Goal: Information Seeking & Learning: Check status

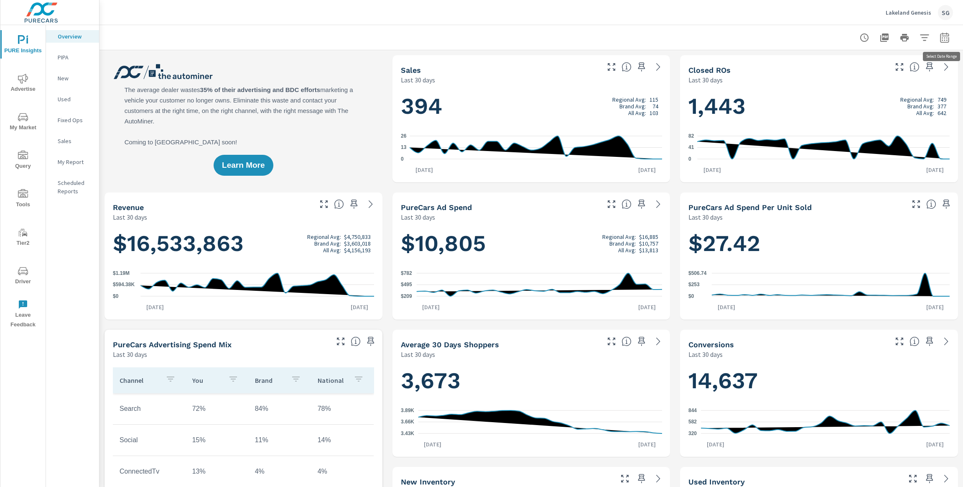
click at [946, 41] on icon "button" at bounding box center [945, 38] width 10 height 10
select select "Last 30 days"
click at [862, 95] on p "+ Add comparison" at bounding box center [886, 94] width 107 height 10
select select "Previous period"
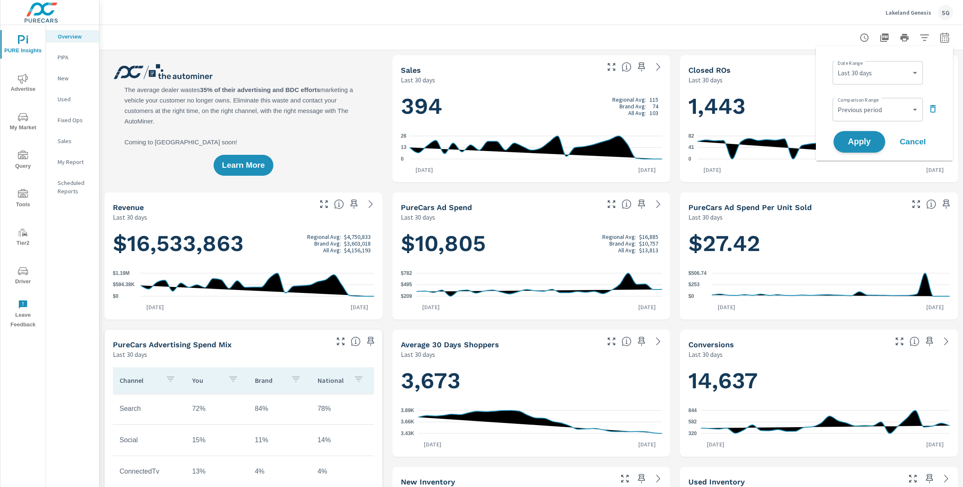
click at [858, 135] on button "Apply" at bounding box center [860, 142] width 52 height 22
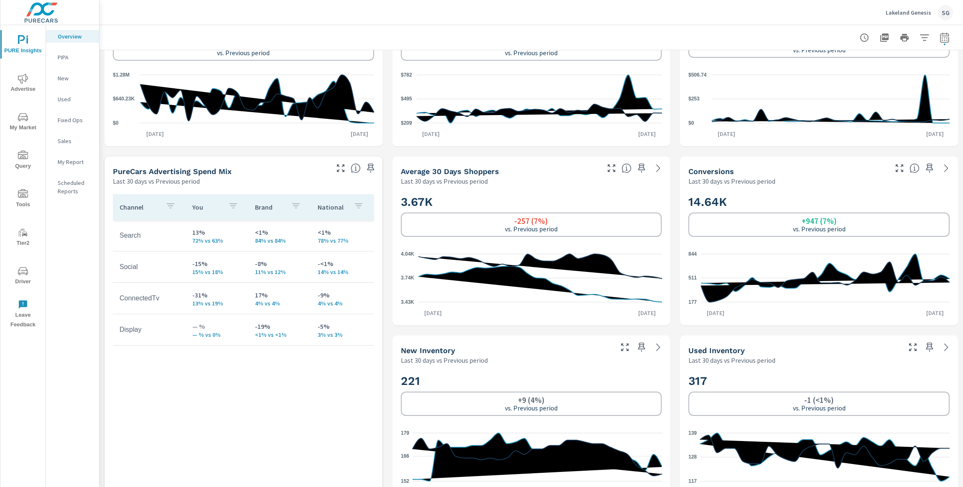
scroll to position [266, 0]
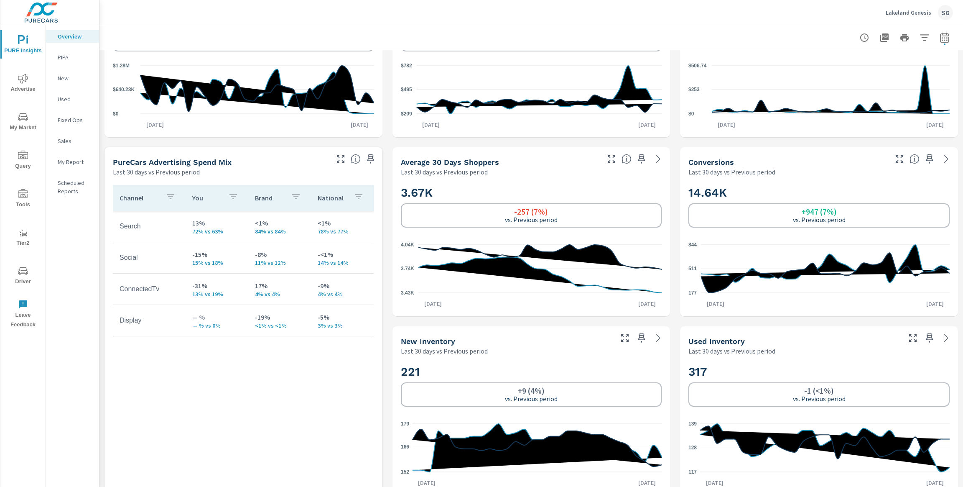
click at [23, 88] on span "Advertise" at bounding box center [23, 84] width 40 height 20
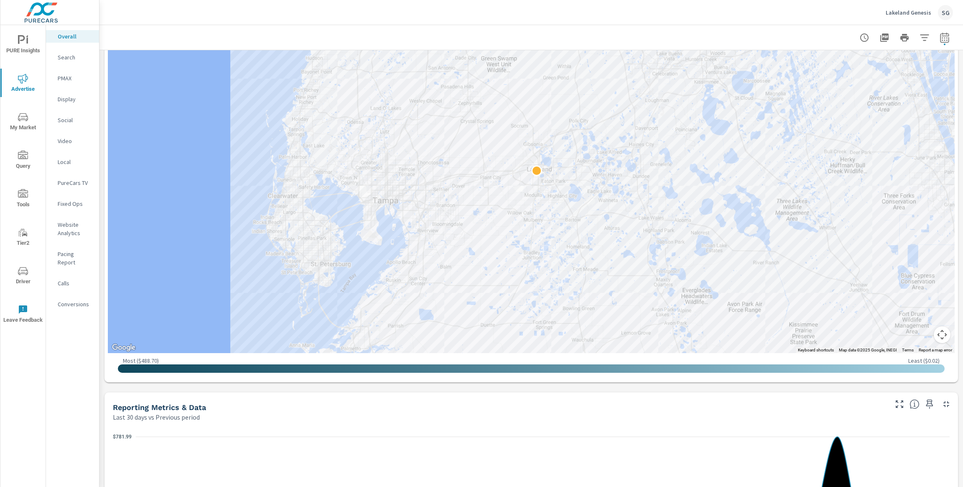
scroll to position [480, 0]
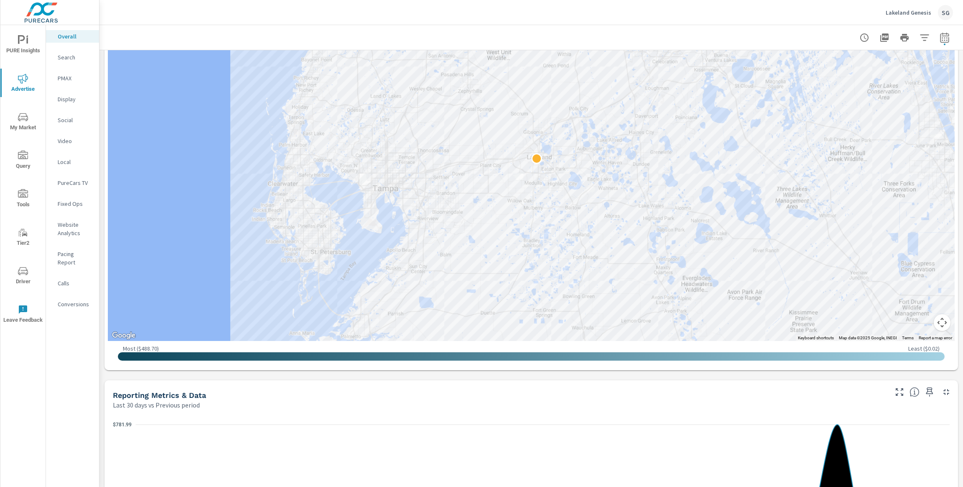
click at [601, 375] on div "Paid Media Performance Last 30 days vs Previous period 6% $10.8K vs $10.21K Spe…" at bounding box center [531, 330] width 864 height 1521
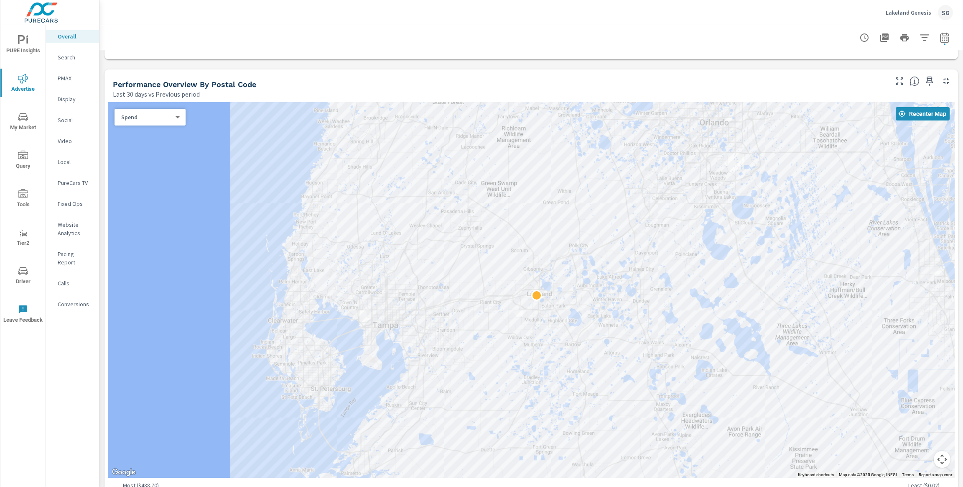
scroll to position [340, 0]
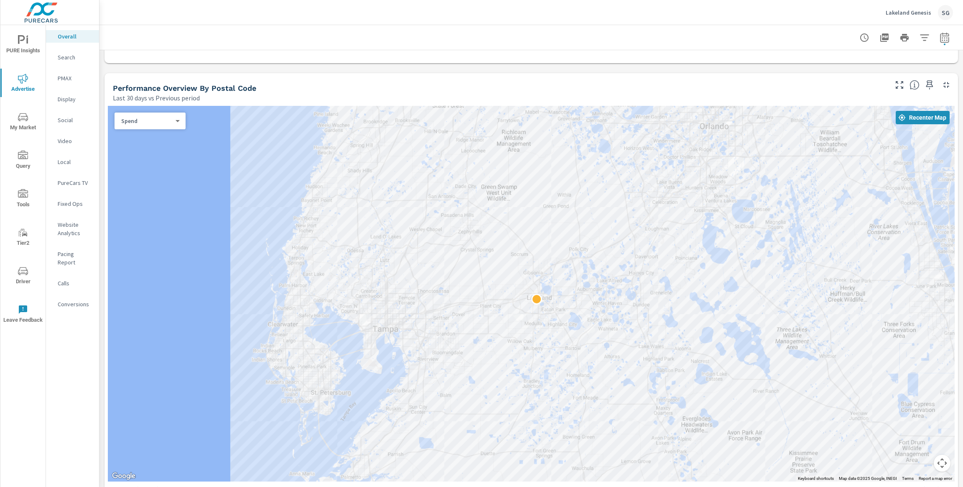
click at [63, 61] on p "Search" at bounding box center [75, 57] width 35 height 8
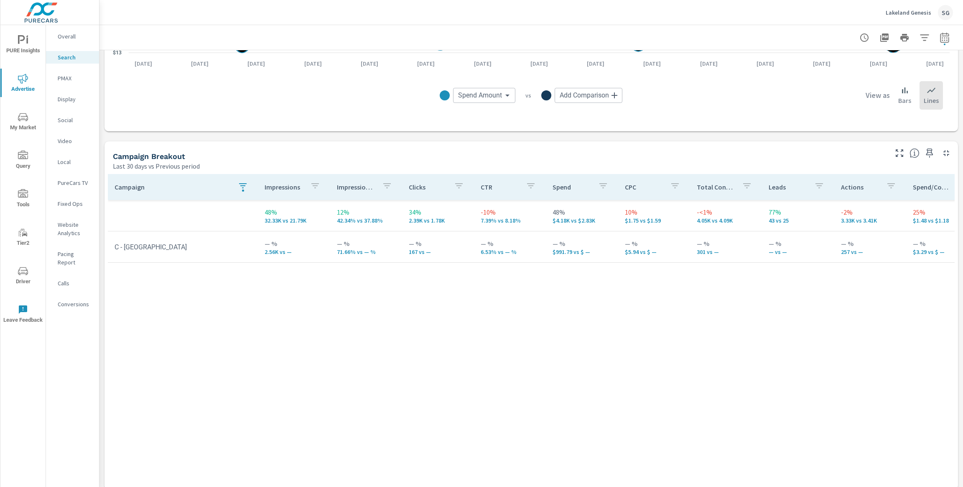
scroll to position [723, 0]
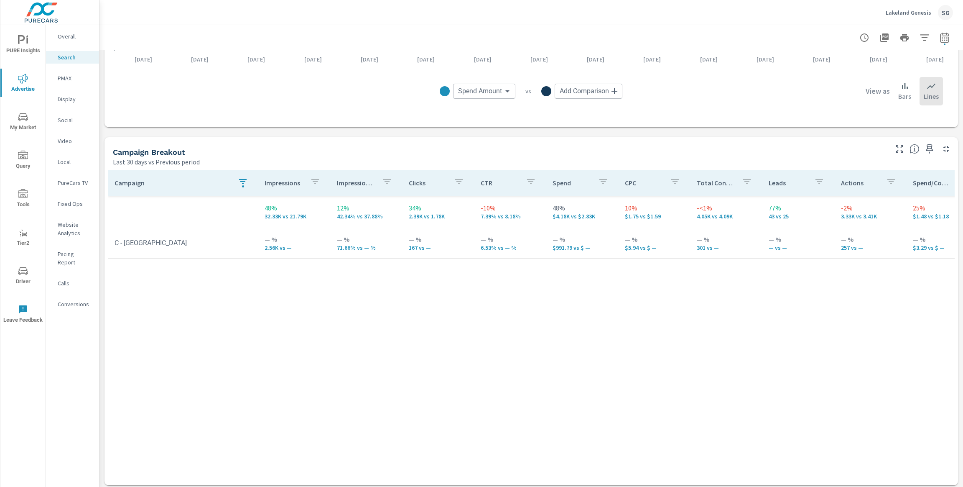
click at [169, 159] on p "Last 30 days vs Previous period" at bounding box center [156, 162] width 87 height 10
click at [62, 76] on p "PMAX" at bounding box center [75, 78] width 35 height 8
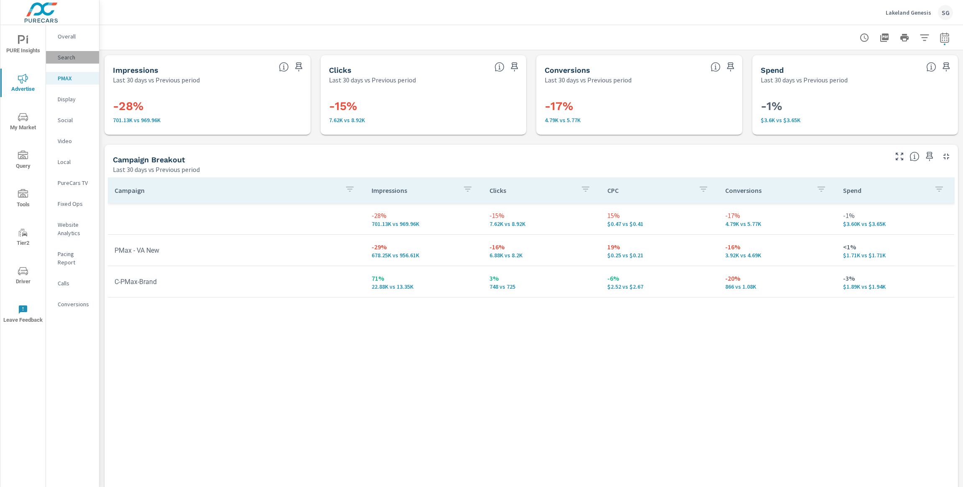
click at [66, 54] on p "Search" at bounding box center [75, 57] width 35 height 8
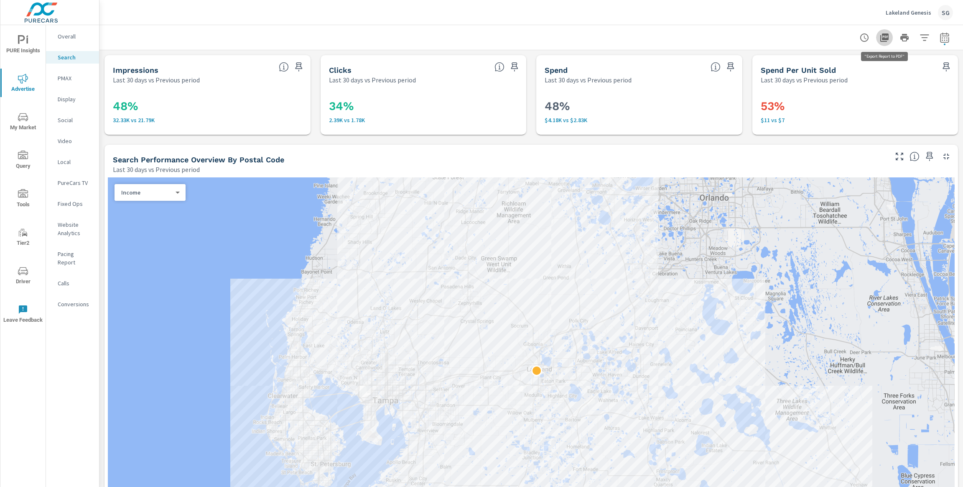
click at [888, 36] on icon "button" at bounding box center [884, 37] width 8 height 8
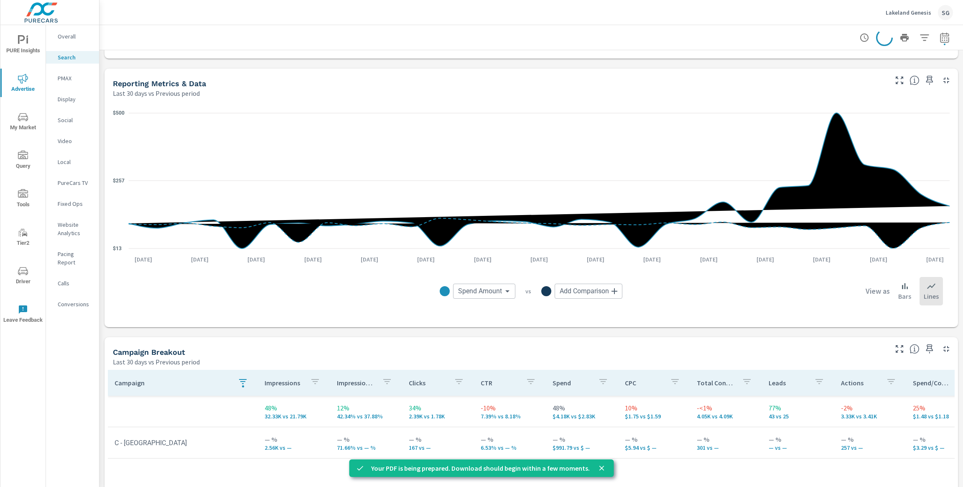
scroll to position [547, 0]
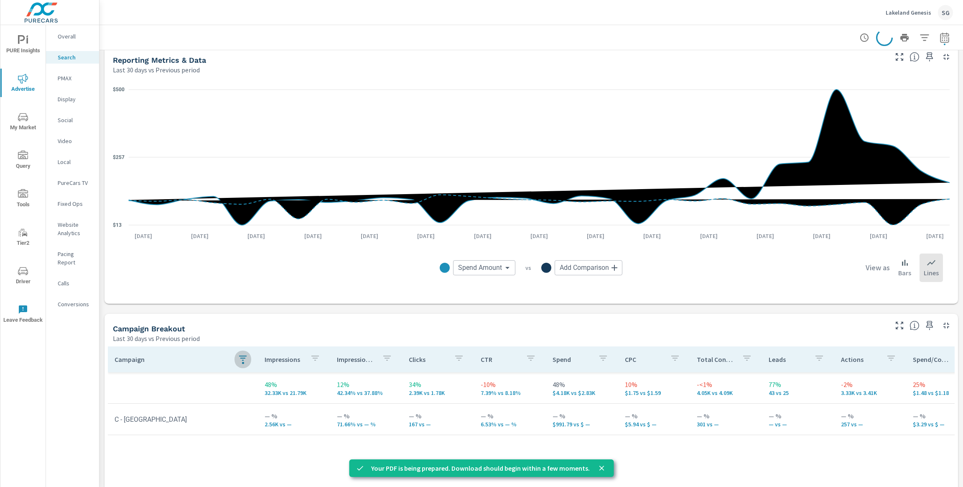
click at [241, 365] on div "button" at bounding box center [243, 359] width 10 height 13
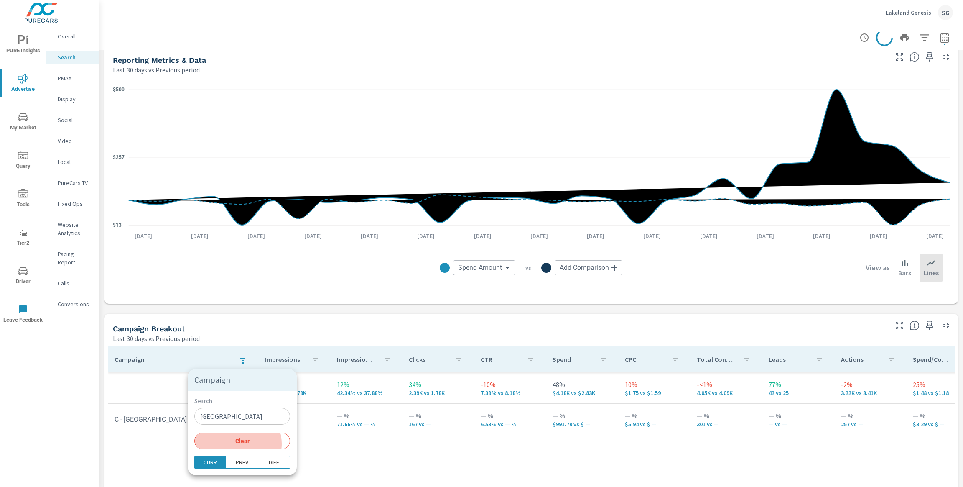
click at [237, 443] on span "Clear" at bounding box center [242, 441] width 86 height 8
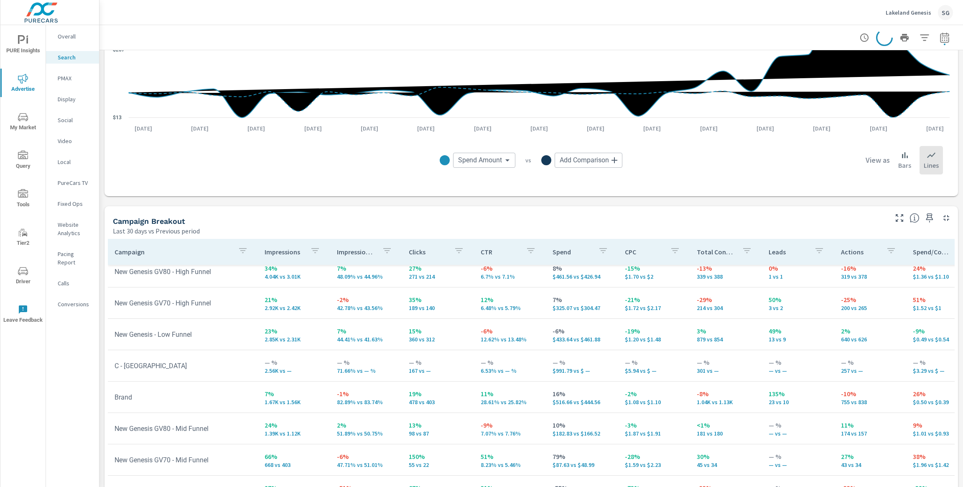
scroll to position [727, 0]
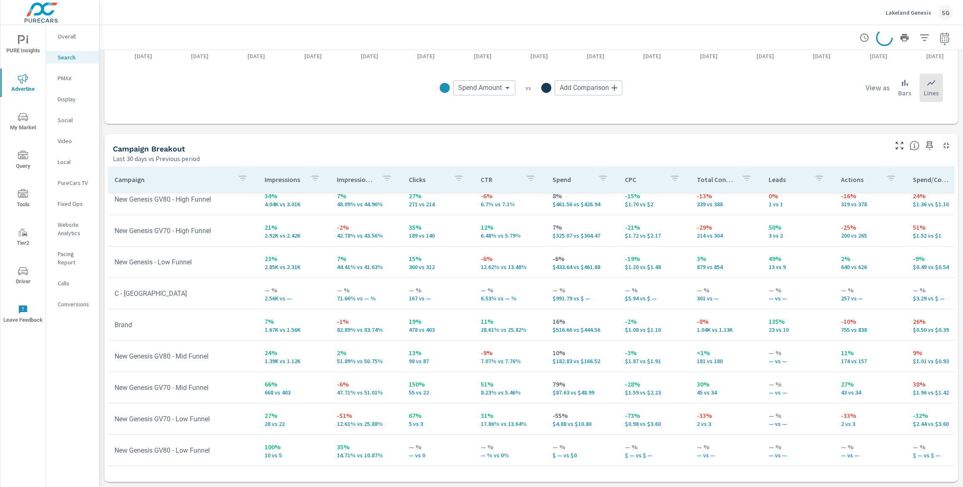
scroll to position [59, 0]
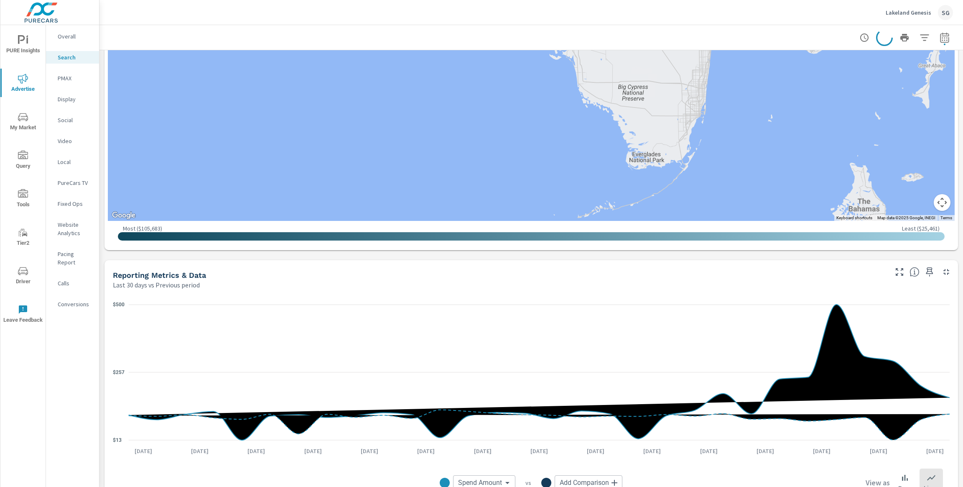
scroll to position [329, 0]
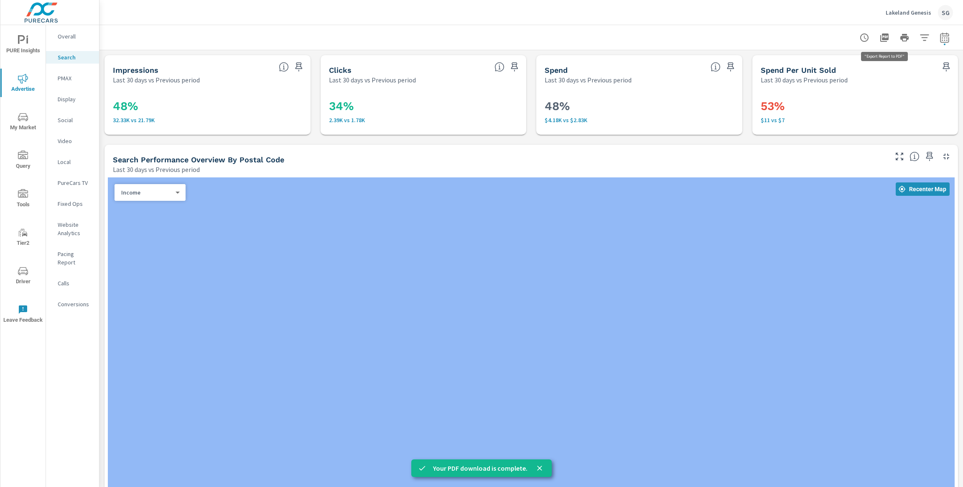
click at [889, 41] on icon "button" at bounding box center [885, 38] width 10 height 10
click at [58, 79] on p "PMAX" at bounding box center [75, 78] width 35 height 8
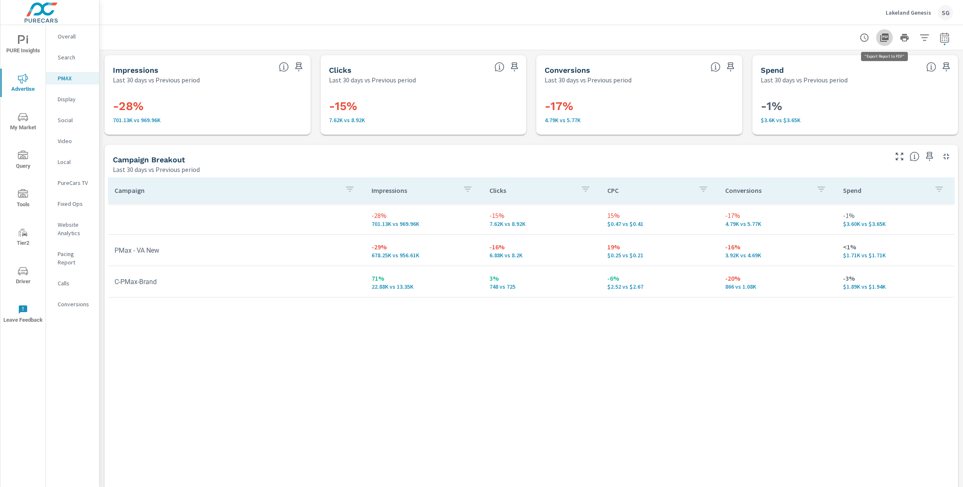
click at [885, 39] on icon "button" at bounding box center [884, 37] width 8 height 8
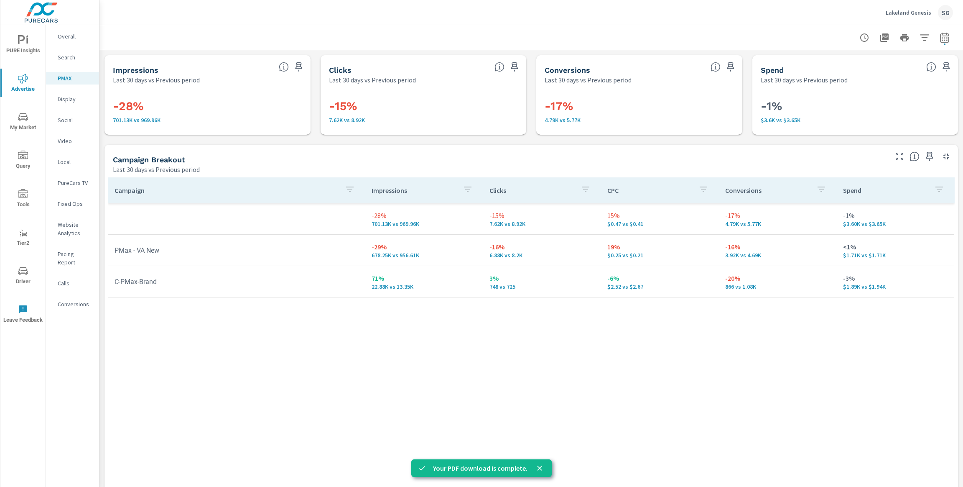
click at [74, 100] on p "Display" at bounding box center [75, 99] width 35 height 8
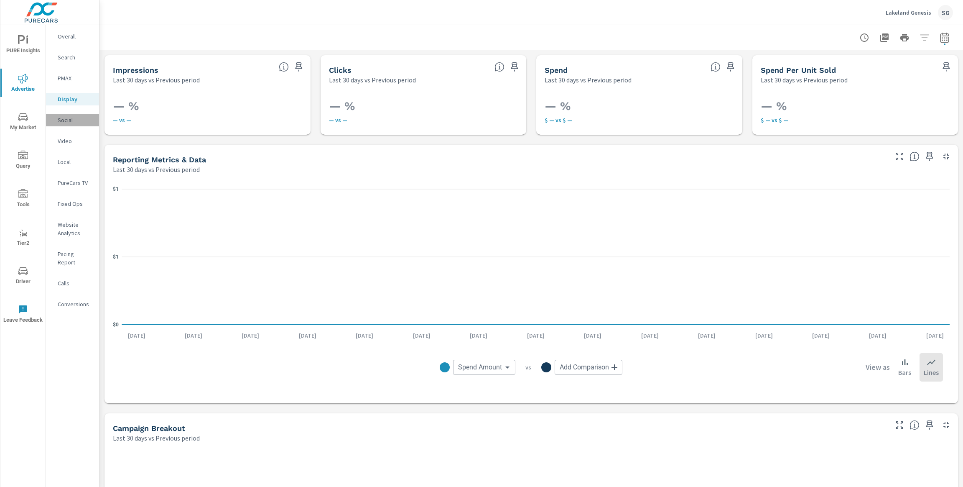
click at [68, 120] on p "Social" at bounding box center [75, 120] width 35 height 8
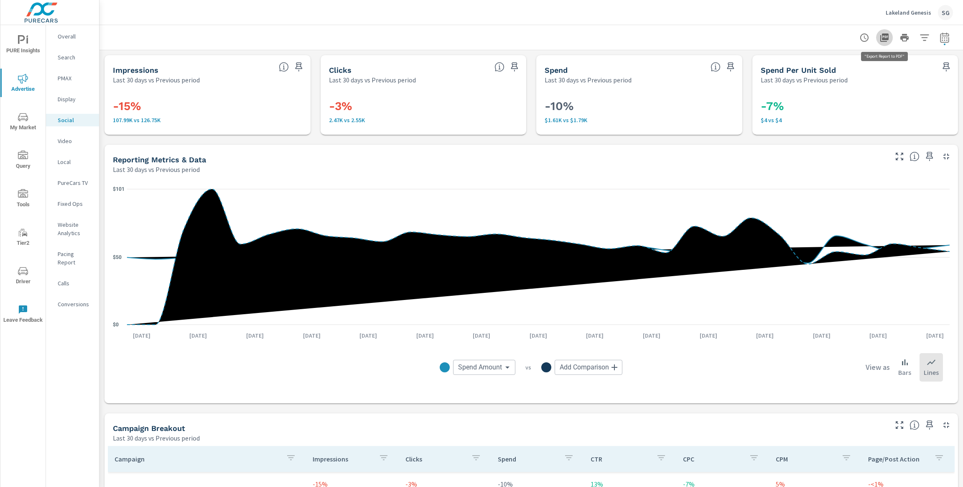
click at [885, 36] on icon "button" at bounding box center [885, 38] width 10 height 10
click at [71, 141] on p "Video" at bounding box center [75, 141] width 35 height 8
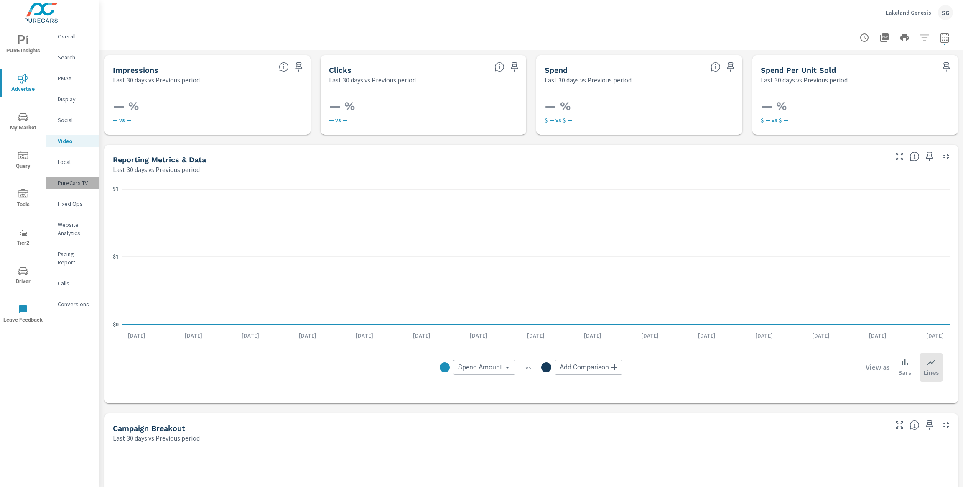
click at [74, 185] on p "PureCars TV" at bounding box center [75, 183] width 35 height 8
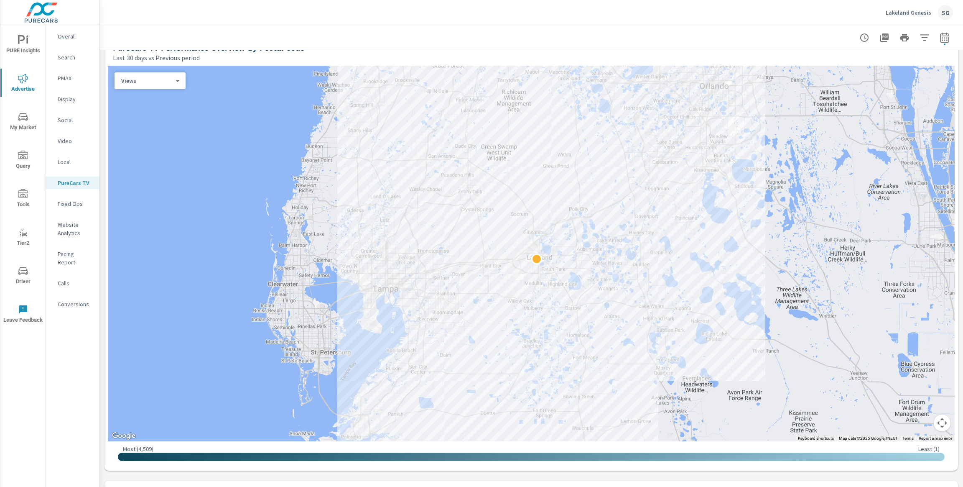
scroll to position [918, 0]
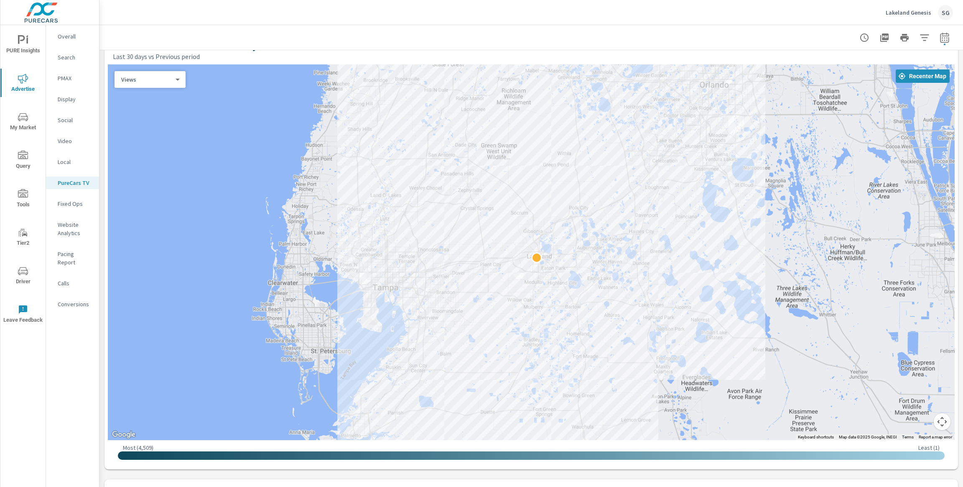
click at [541, 472] on div "Impressions Last 30 days vs Previous period 64.33K -17.11K (21%) vs. Previous p…" at bounding box center [531, 71] width 864 height 1879
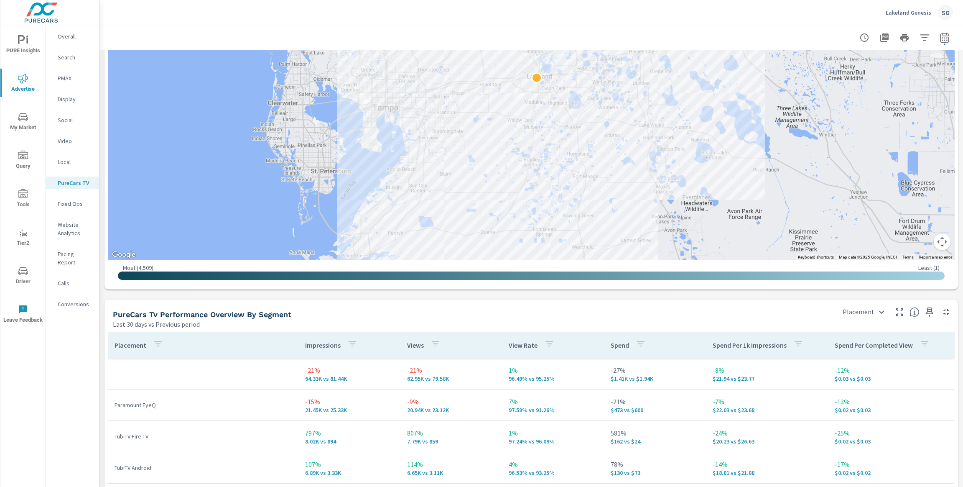
scroll to position [1142, 0]
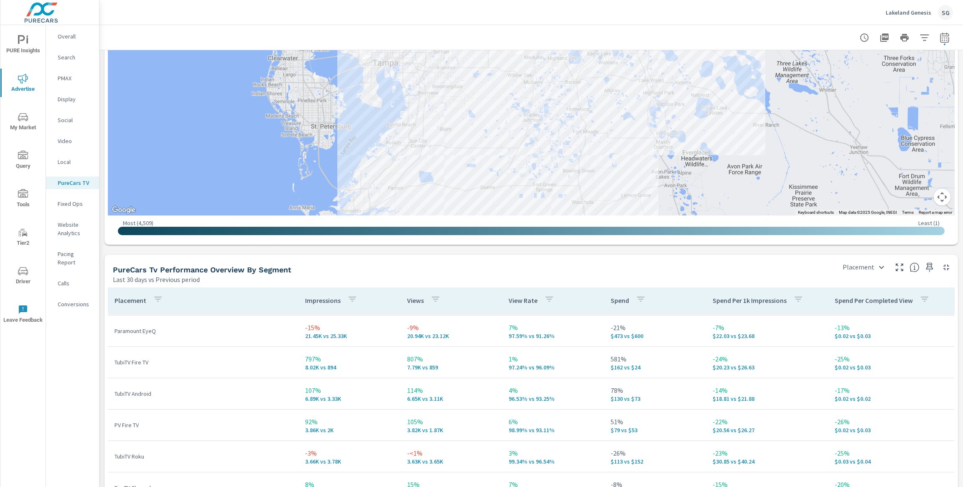
scroll to position [36, 0]
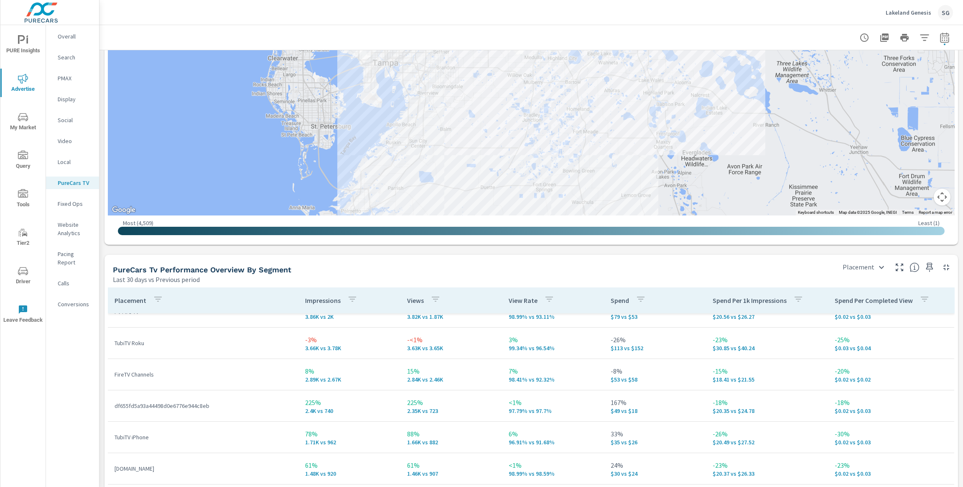
scroll to position [149, 0]
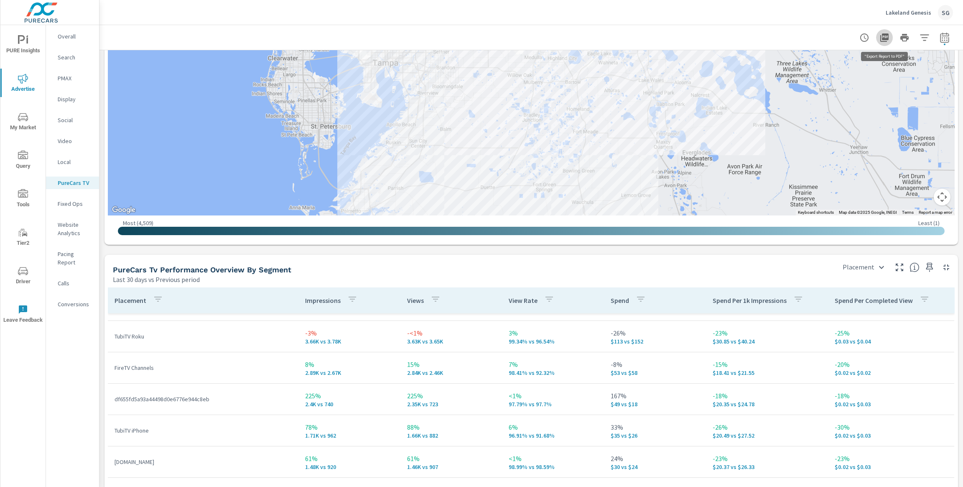
click at [884, 38] on icon "button" at bounding box center [884, 37] width 8 height 8
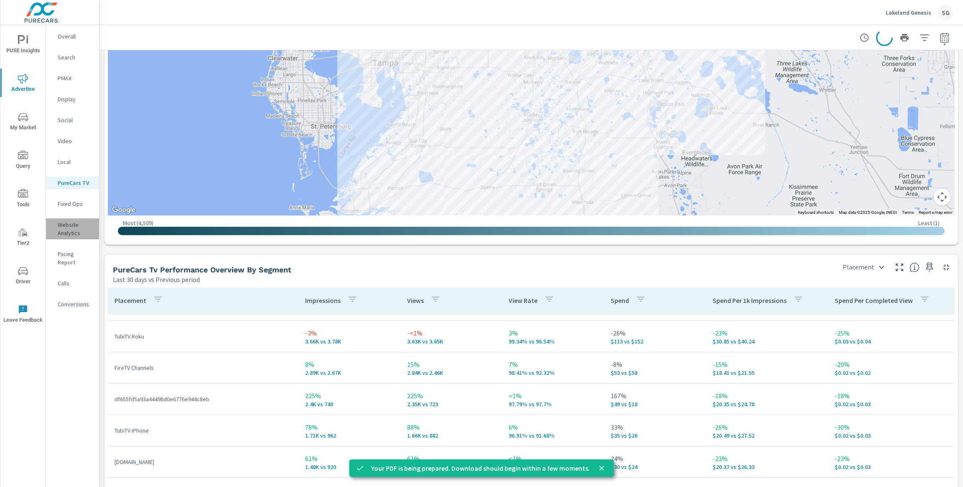
click at [66, 234] on p "Website Analytics" at bounding box center [75, 228] width 35 height 17
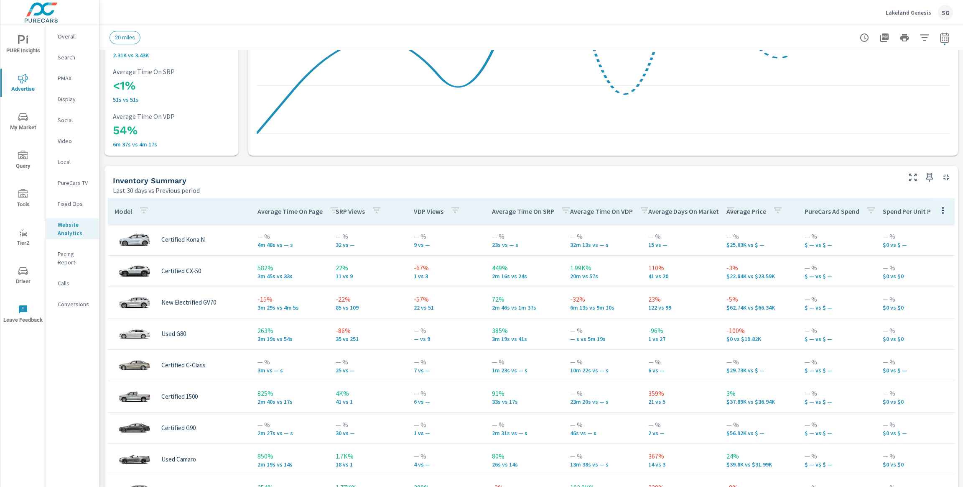
scroll to position [247, 0]
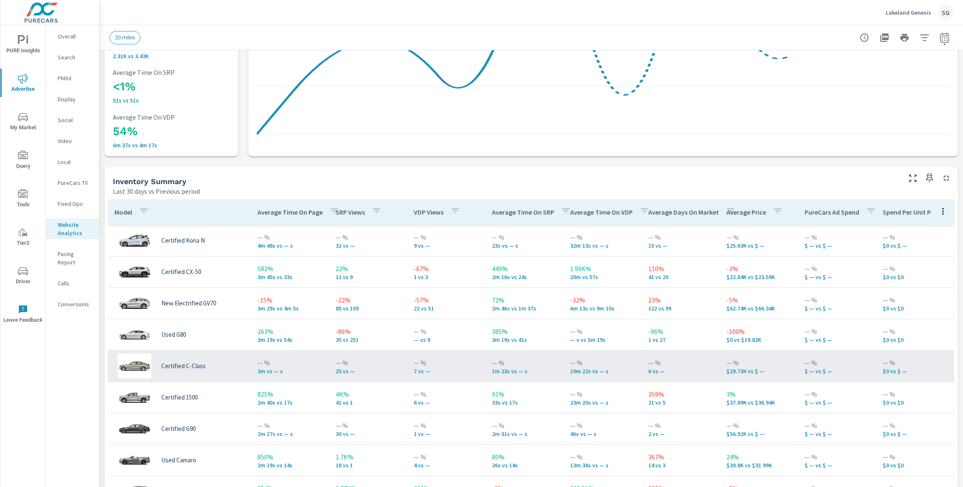
scroll to position [13, 0]
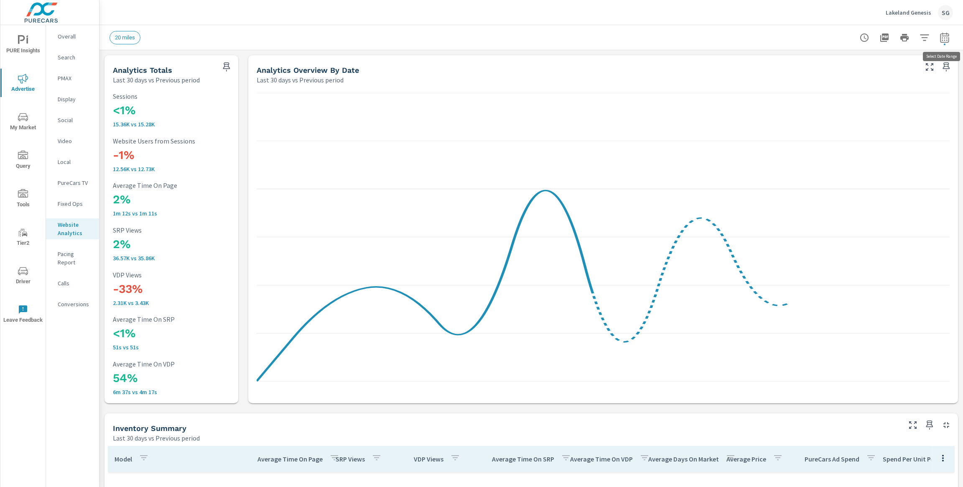
click at [946, 41] on icon "button" at bounding box center [944, 38] width 5 height 3
select select "Last 30 days"
select select "Previous period"
click at [883, 74] on select "Custom [DATE] Last week Last 7 days Last 14 days Last 30 days Last 45 days Last…" at bounding box center [878, 72] width 84 height 17
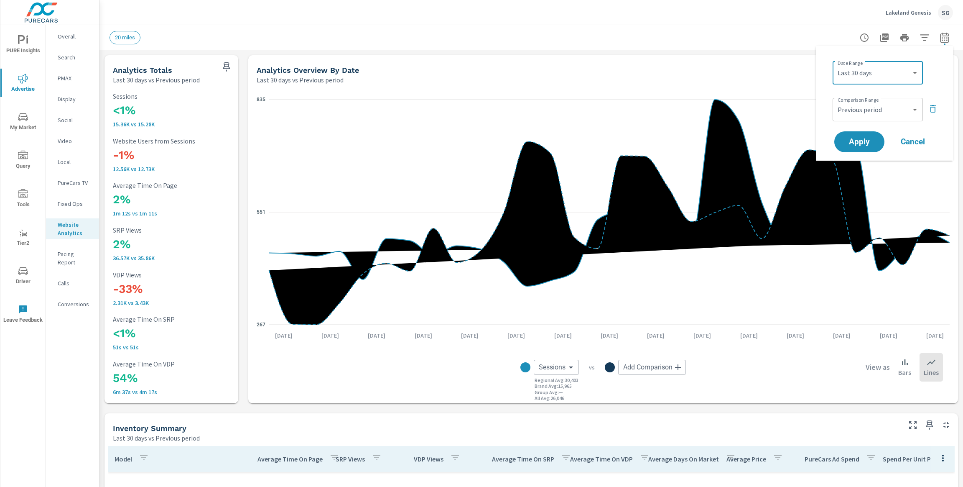
click at [921, 44] on button "button" at bounding box center [924, 37] width 17 height 17
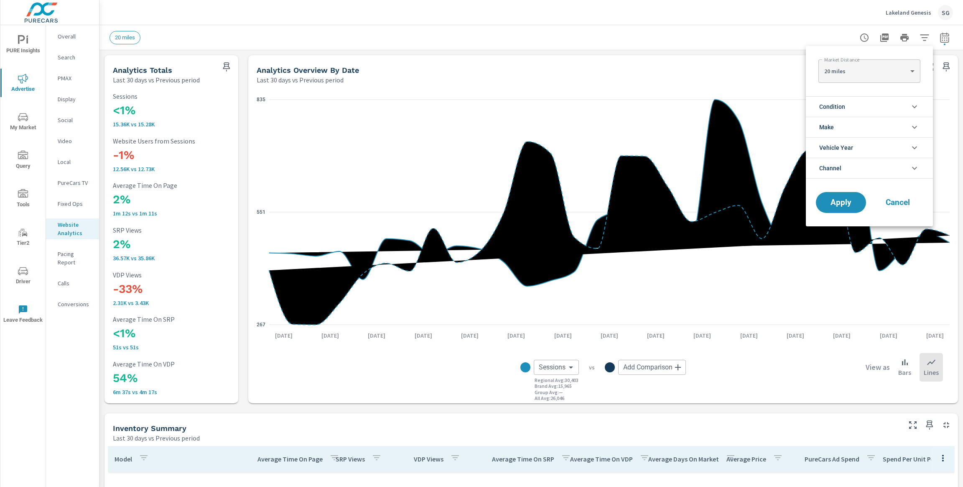
click at [845, 107] on span "Condition" at bounding box center [832, 107] width 26 height 20
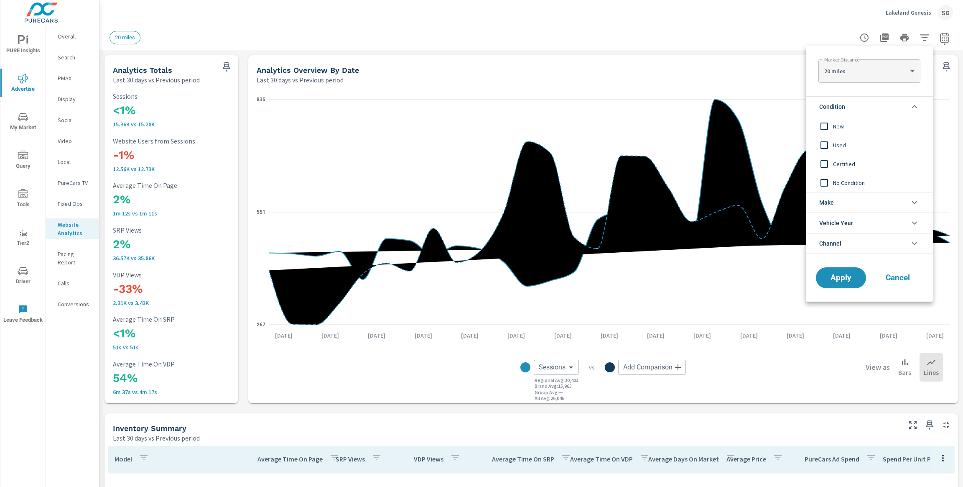
click at [832, 131] on input "filter options" at bounding box center [825, 126] width 18 height 18
click at [844, 278] on span "Apply" at bounding box center [841, 278] width 34 height 8
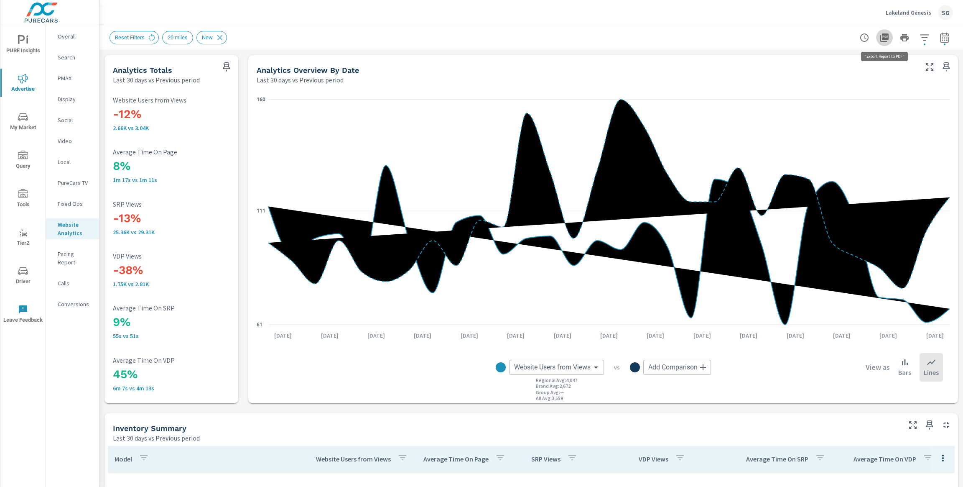
click at [883, 42] on icon "button" at bounding box center [885, 38] width 10 height 10
click at [62, 279] on p "Calls" at bounding box center [75, 283] width 35 height 8
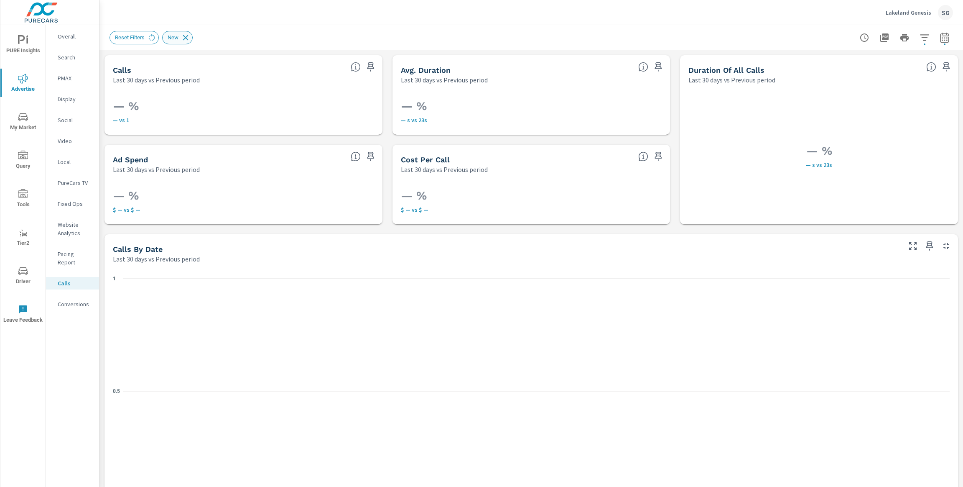
click at [189, 39] on icon at bounding box center [185, 37] width 9 height 9
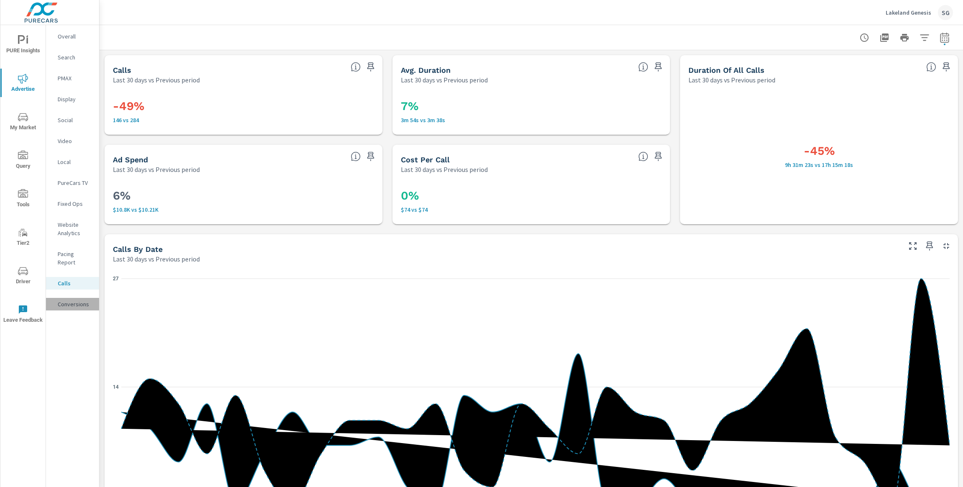
click at [77, 300] on p "Conversions" at bounding box center [75, 304] width 35 height 8
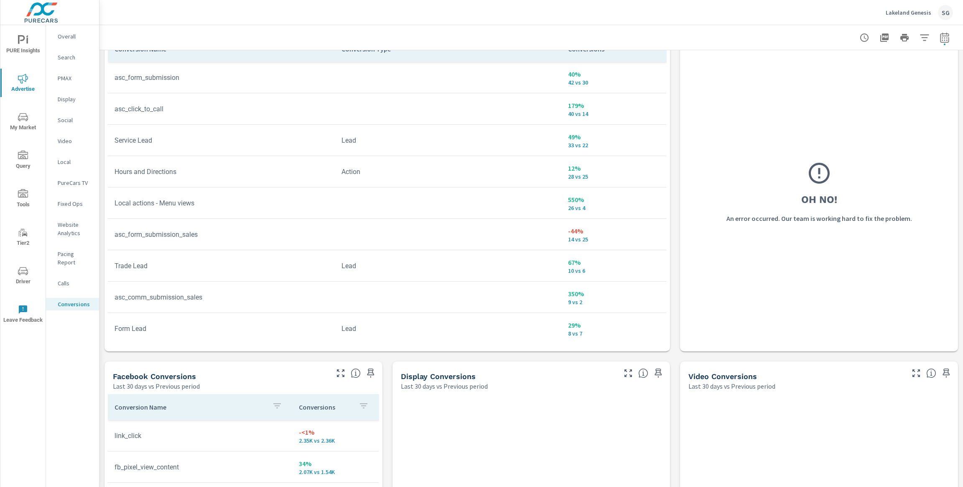
scroll to position [517, 0]
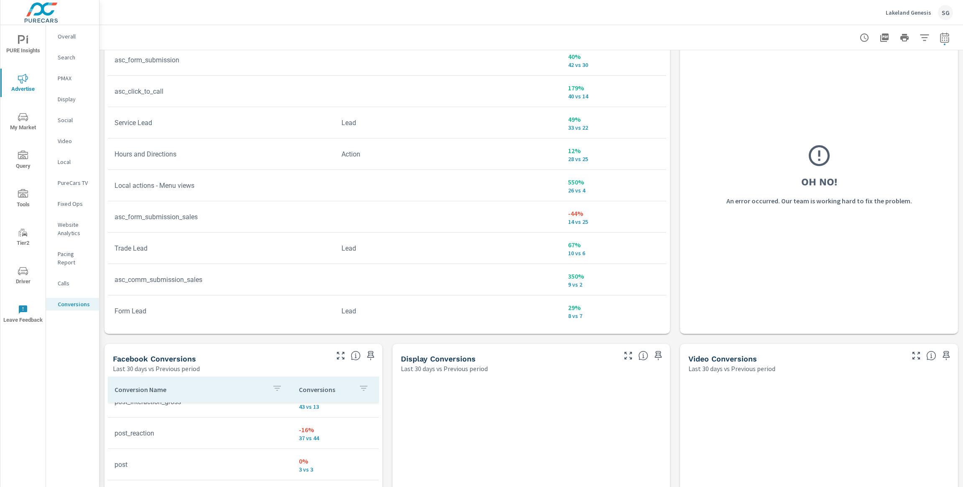
scroll to position [207, 0]
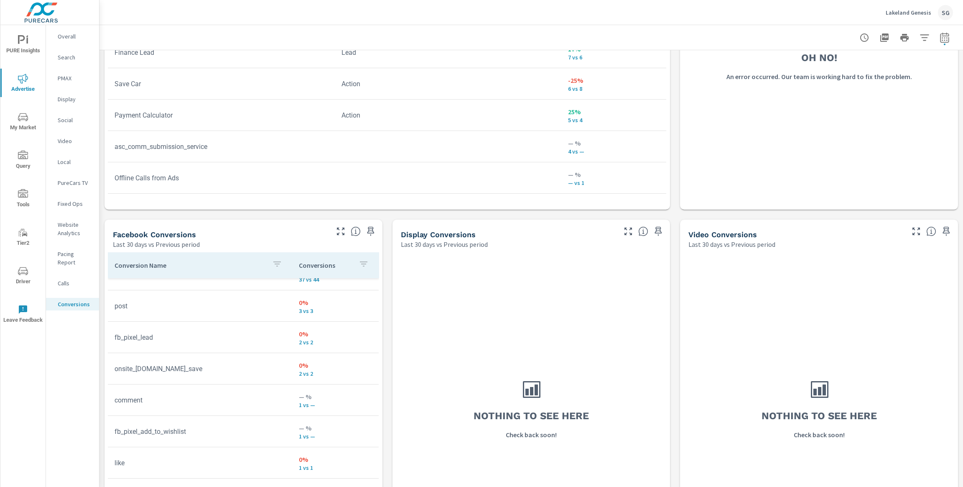
scroll to position [646, 0]
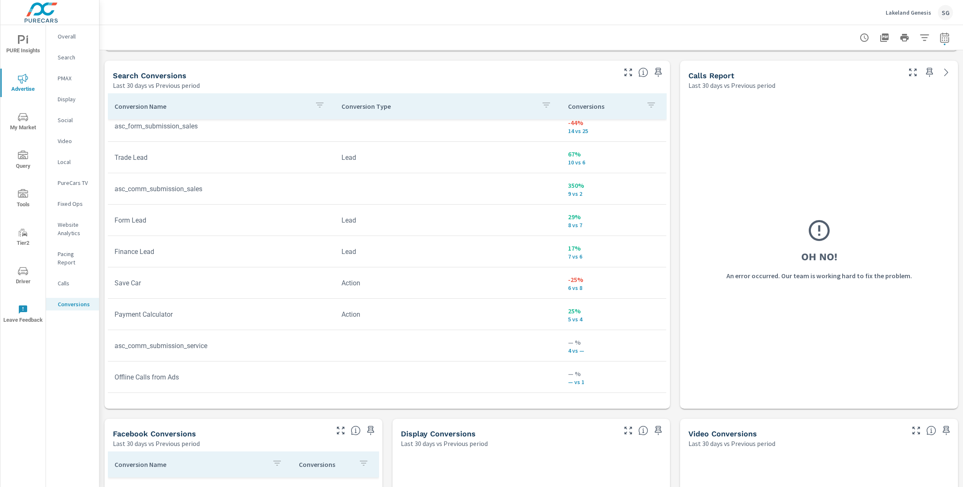
scroll to position [440, 0]
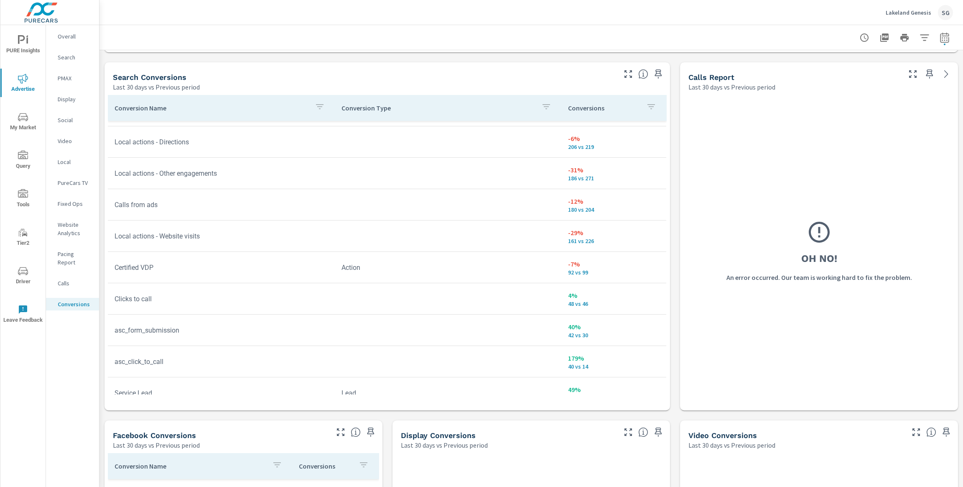
scroll to position [151, 0]
click at [319, 107] on icon "button" at bounding box center [320, 107] width 10 height 10
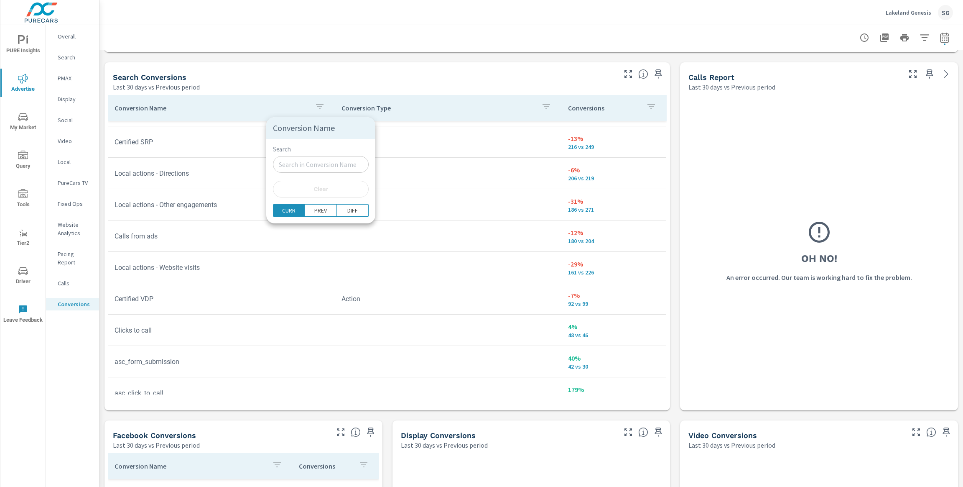
click at [311, 171] on input "Search" at bounding box center [321, 164] width 96 height 17
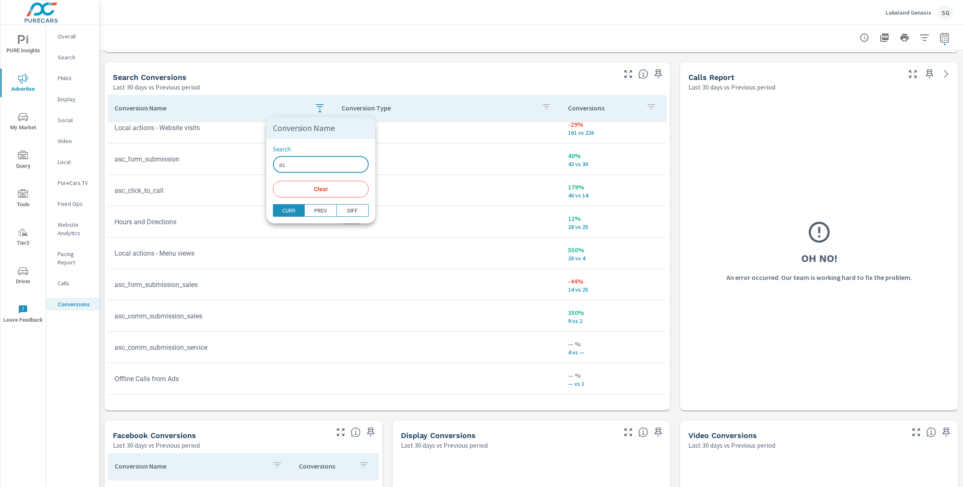
scroll to position [103, 0]
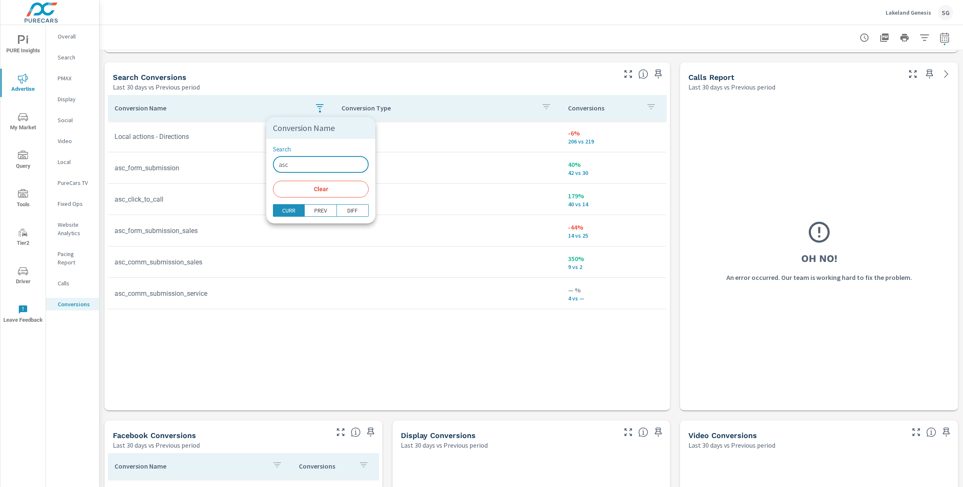
type input "asc"
click at [393, 128] on div at bounding box center [481, 243] width 963 height 487
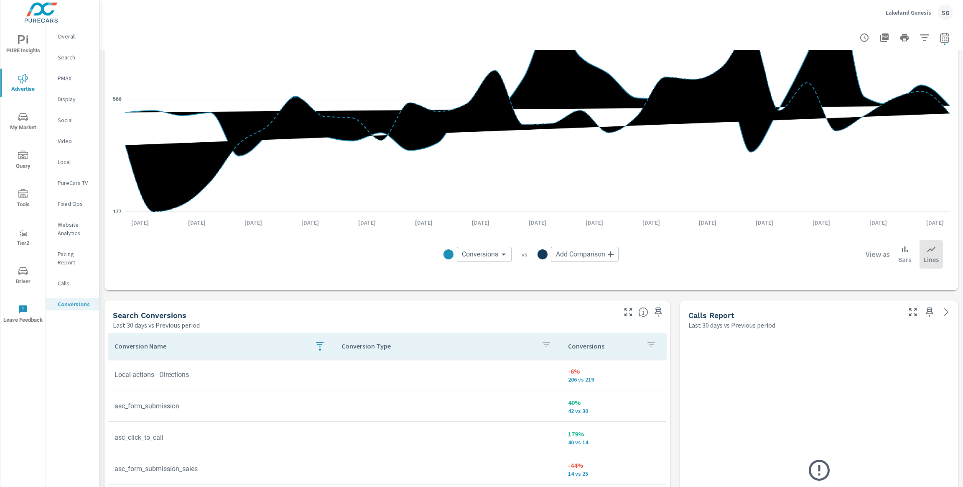
scroll to position [201, 0]
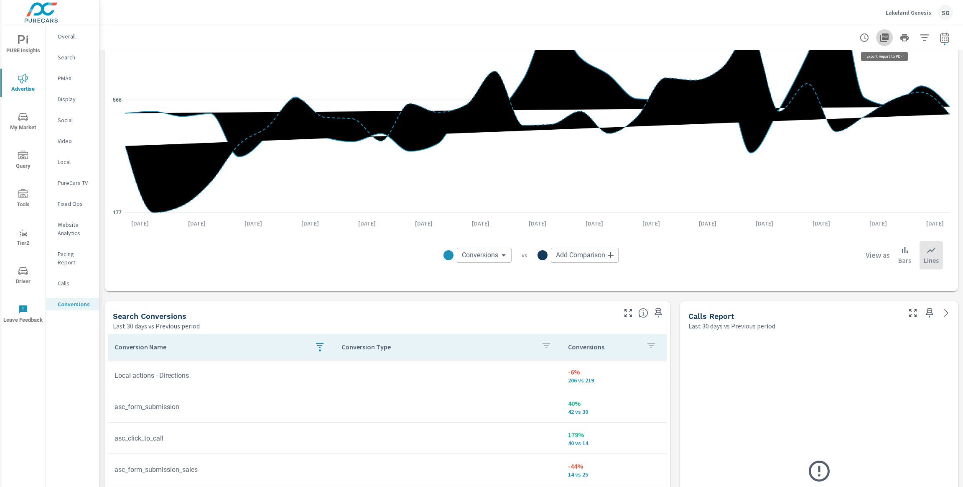
click at [883, 40] on icon "button" at bounding box center [885, 38] width 10 height 10
click at [25, 276] on span "Driver" at bounding box center [23, 276] width 40 height 20
